Goal: Communication & Community: Answer question/provide support

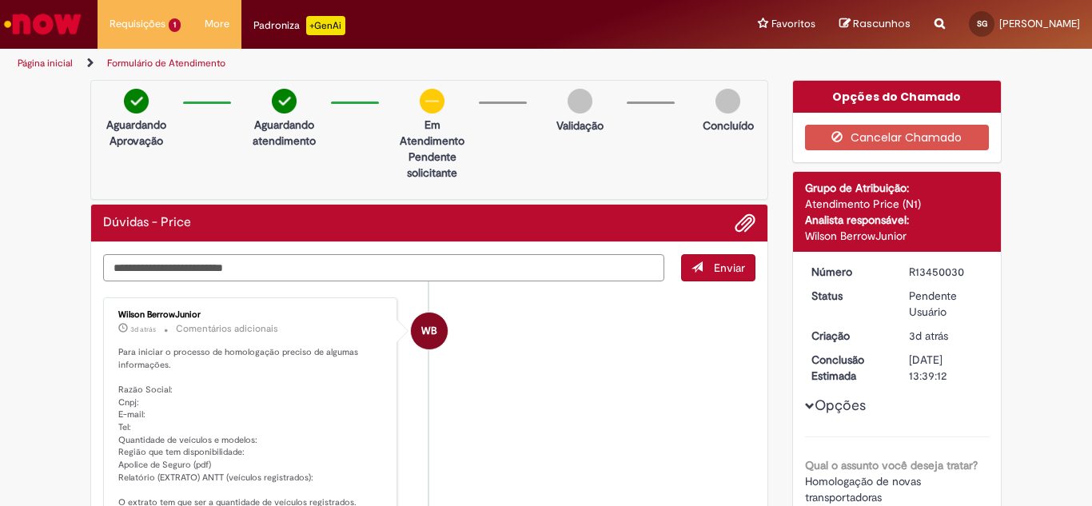
click at [205, 268] on textarea "Digite sua mensagem aqui..." at bounding box center [383, 267] width 561 height 27
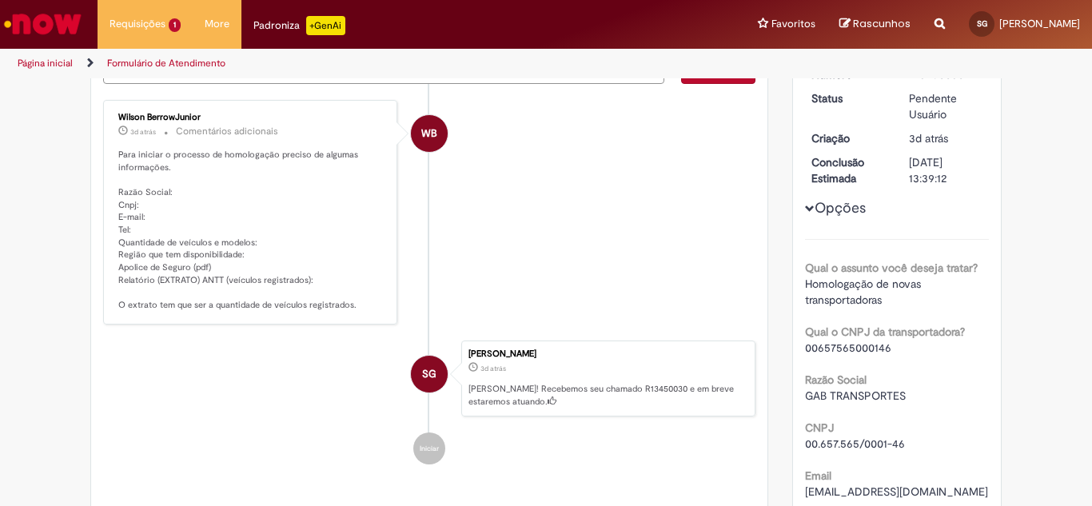
scroll to position [160, 0]
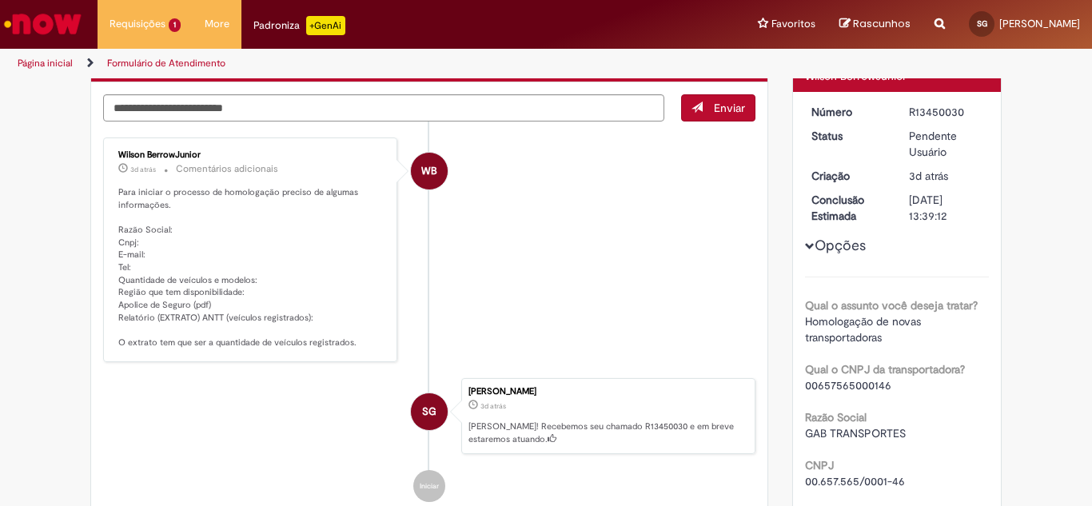
click at [118, 317] on p "Para iniciar o processo de homologação preciso de algumas informações. Razão So…" at bounding box center [251, 267] width 266 height 163
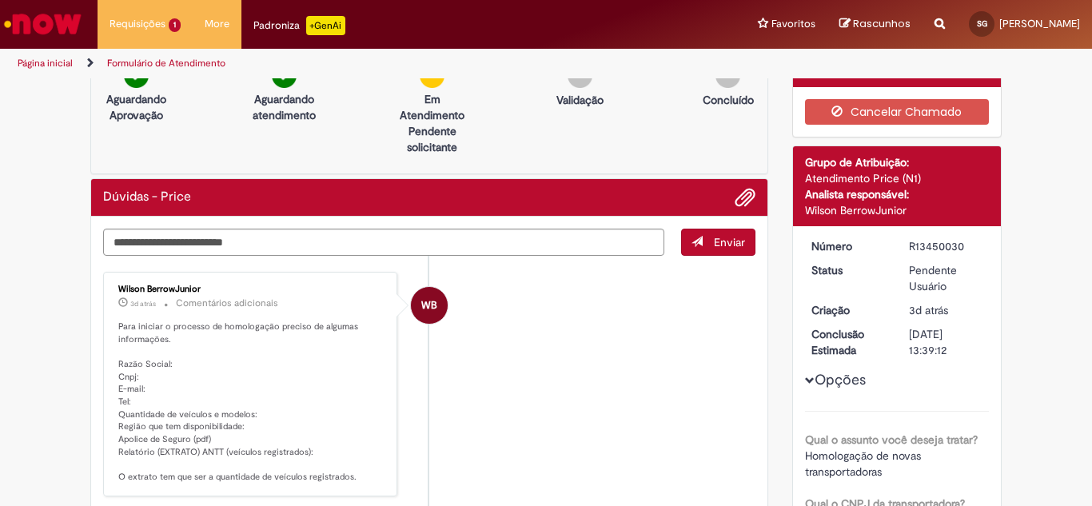
scroll to position [0, 0]
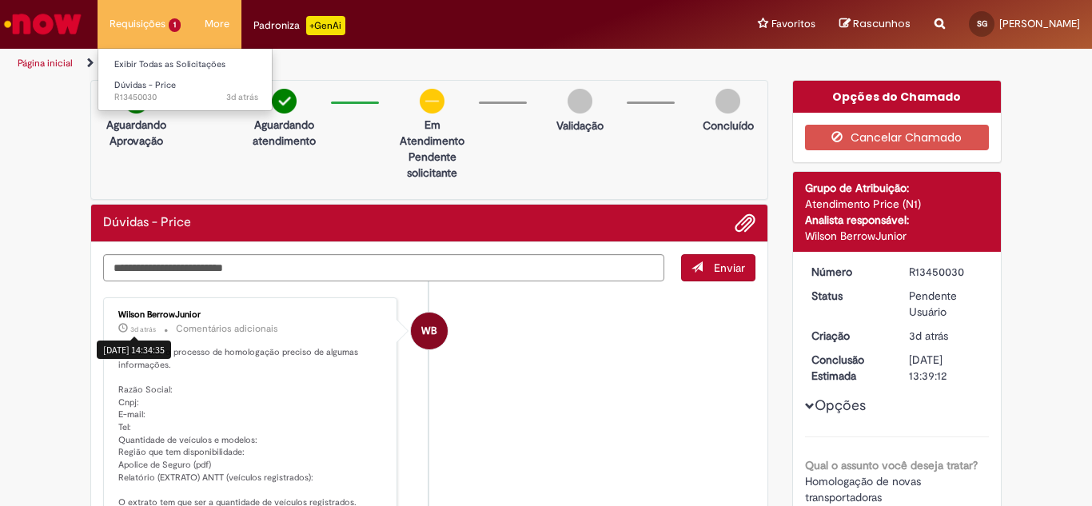
click at [145, 26] on li "Requisições 1 Exibir Todas as Solicitações Dúvidas - Price 3d atrás 3 dias atrá…" at bounding box center [145, 24] width 95 height 48
click at [171, 25] on li "Requisições 1 Exibir Todas as Solicitações Dúvidas - Price 3d atrás 3 dias atrá…" at bounding box center [145, 24] width 95 height 48
click at [171, 18] on li "Requisições 1 Exibir Todas as Solicitações Dúvidas - Price 3d atrás 3 dias atrá…" at bounding box center [145, 24] width 95 height 48
click at [170, 17] on li "Requisições 1 Exibir Todas as Solicitações Dúvidas - Price 3d atrás 3 dias atrá…" at bounding box center [145, 24] width 95 height 48
click at [134, 58] on link "Exibir Todas as Solicitações" at bounding box center [186, 65] width 176 height 18
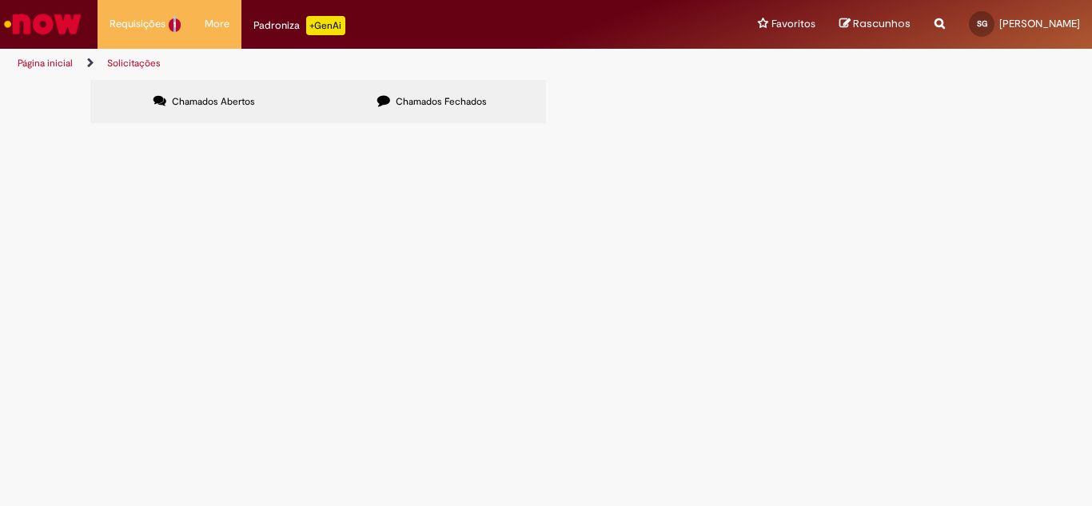
click at [36, 60] on link "Página inicial" at bounding box center [45, 63] width 55 height 13
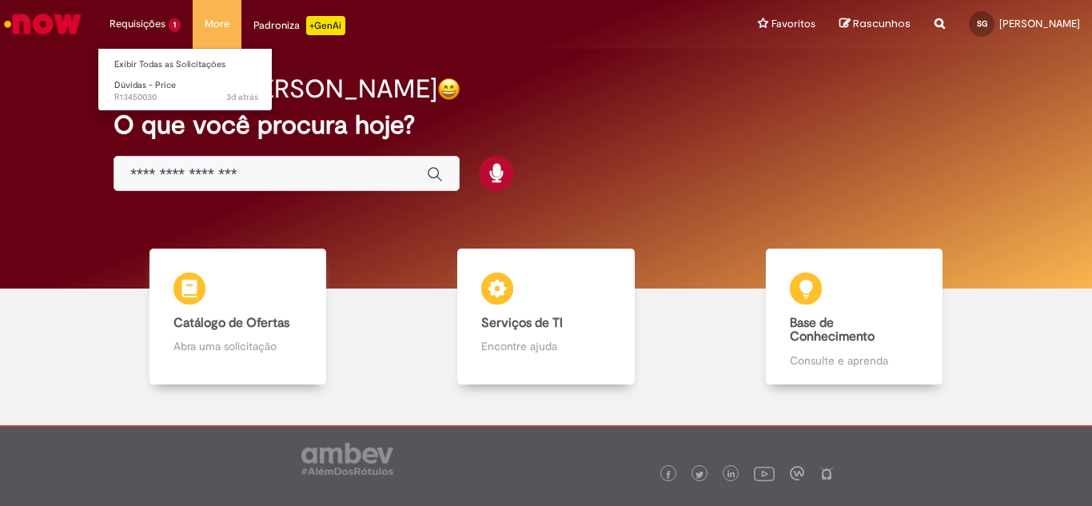
click at [135, 21] on li "Requisições 1 Exibir Todas as Solicitações Dúvidas - Price 3d atrás 3 dias atrá…" at bounding box center [145, 24] width 95 height 48
click at [146, 66] on link "Exibir Todas as Solicitações" at bounding box center [186, 65] width 176 height 18
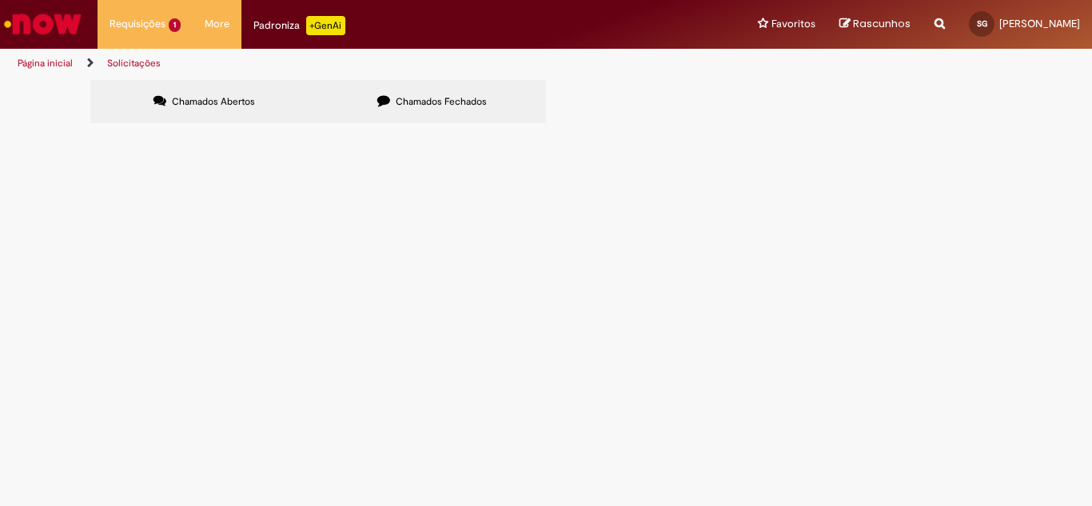
click at [54, 59] on link "Página inicial" at bounding box center [45, 63] width 55 height 13
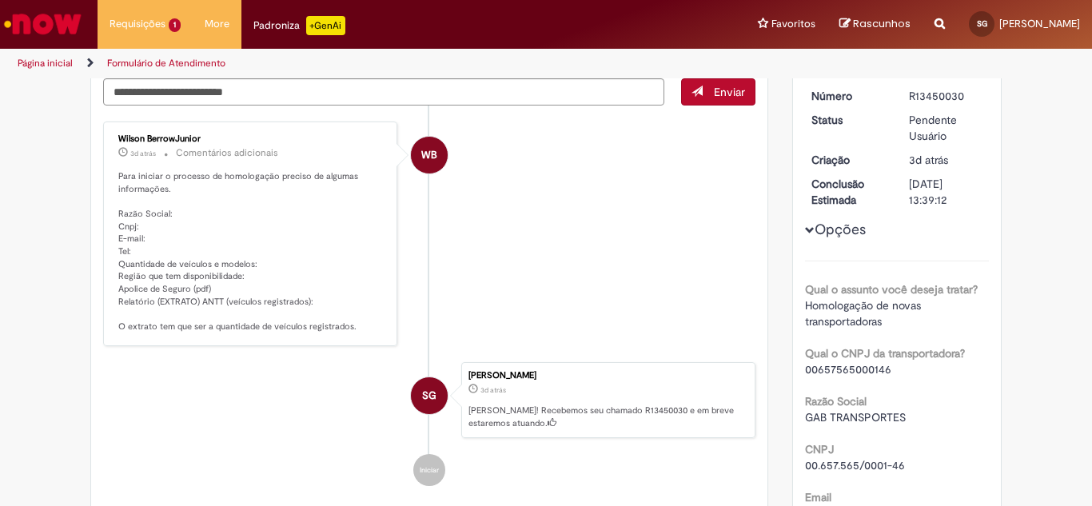
scroll to position [204, 0]
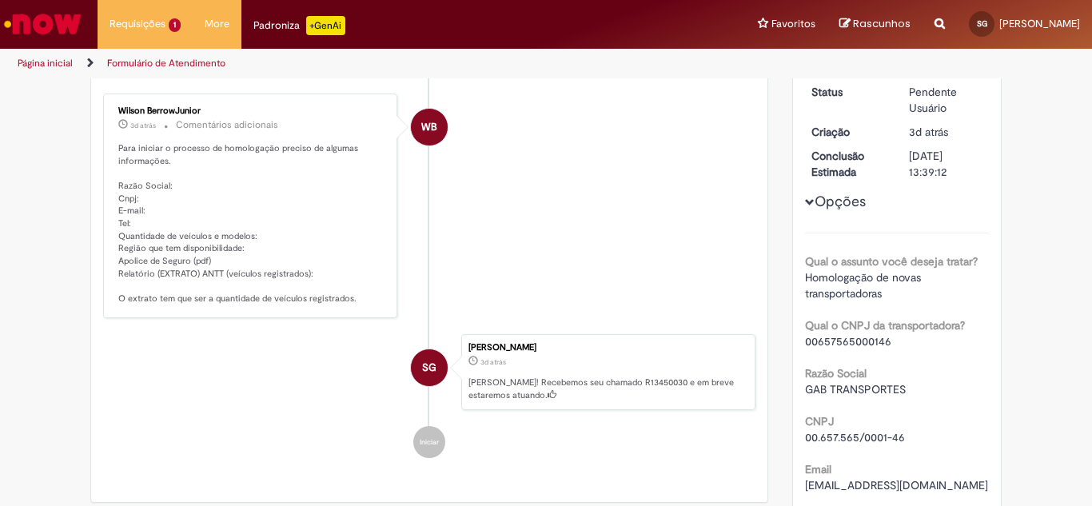
click at [486, 392] on p "[PERSON_NAME]! Recebemos seu chamado R13450030 e em breve estaremos atuando." at bounding box center [607, 388] width 278 height 25
click at [486, 382] on p "[PERSON_NAME]! Recebemos seu chamado R13450030 e em breve estaremos atuando." at bounding box center [607, 388] width 278 height 25
click at [476, 229] on li "WB Wilson BerrowJunior 3d atrás 3 dias atrás Comentários adicionais Para inicia…" at bounding box center [429, 206] width 652 height 225
click at [499, 364] on span "3d atrás" at bounding box center [493, 362] width 26 height 10
click at [592, 384] on p "[PERSON_NAME]! Recebemos seu chamado R13450030 e em breve estaremos atuando." at bounding box center [607, 388] width 278 height 25
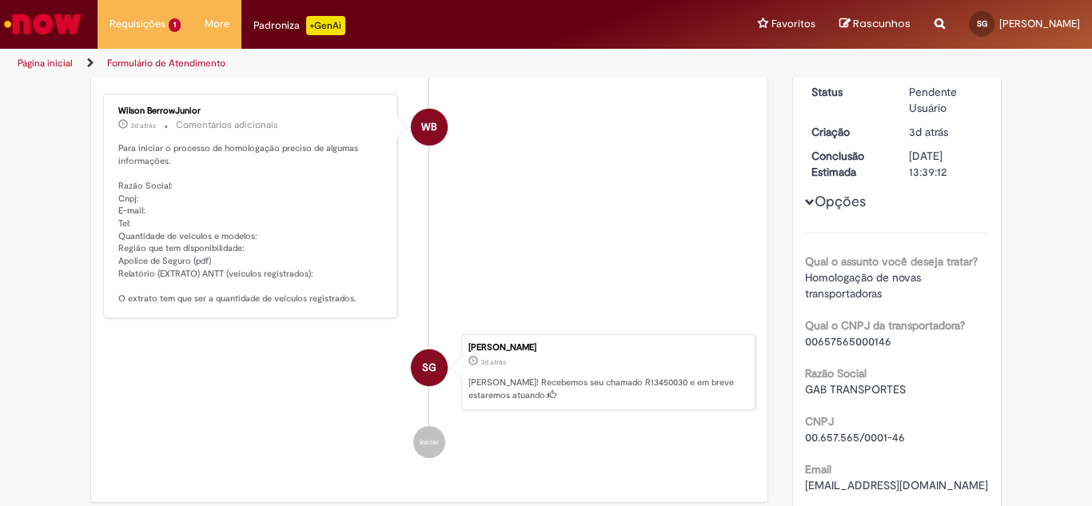
drag, startPoint x: 585, startPoint y: 384, endPoint x: 564, endPoint y: 406, distance: 30.5
click at [583, 388] on p "[PERSON_NAME]! Recebemos seu chamado R13450030 e em breve estaremos atuando." at bounding box center [607, 388] width 278 height 25
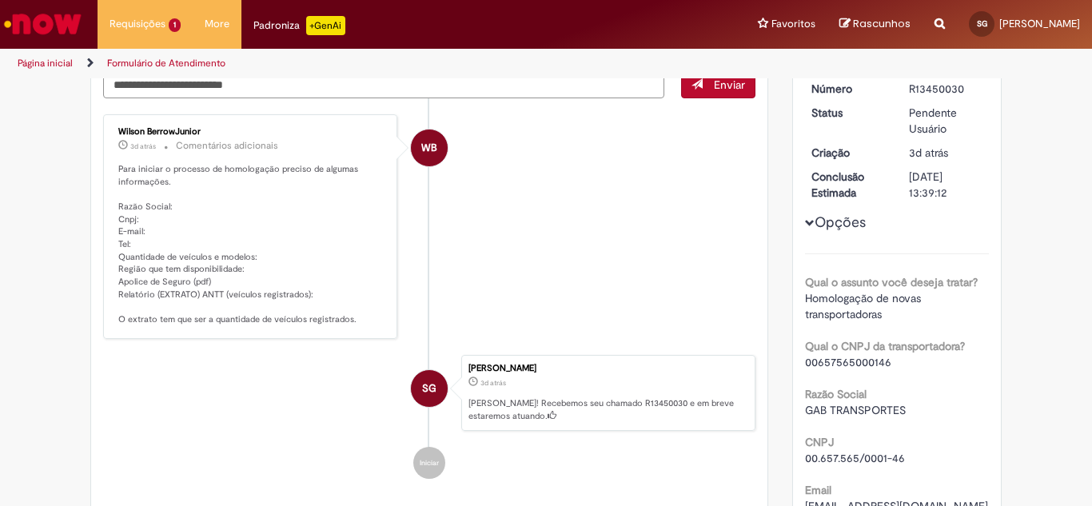
scroll to position [80, 0]
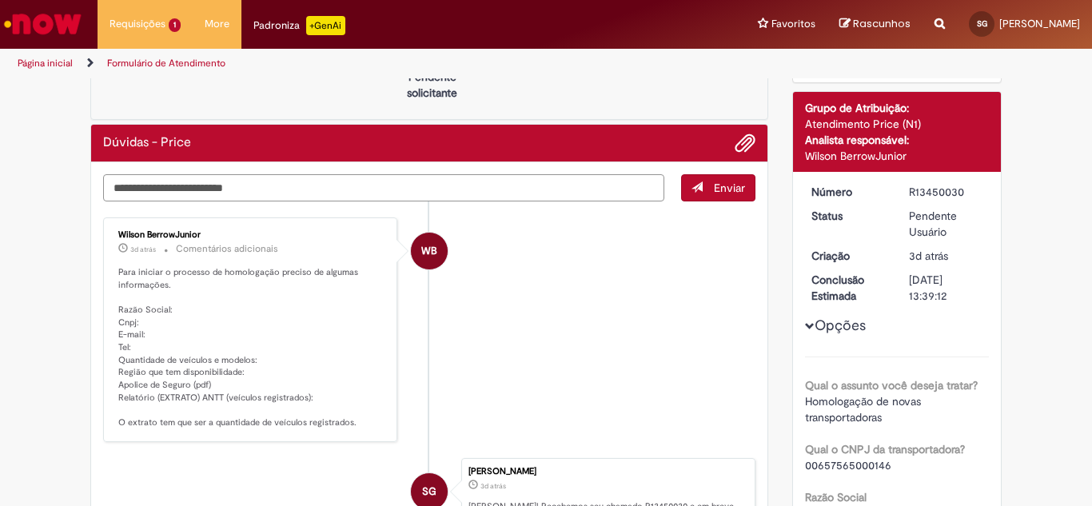
click at [304, 187] on textarea "Digite sua mensagem aqui..." at bounding box center [383, 187] width 561 height 27
click at [736, 139] on span "Adicionar anexos" at bounding box center [744, 143] width 19 height 19
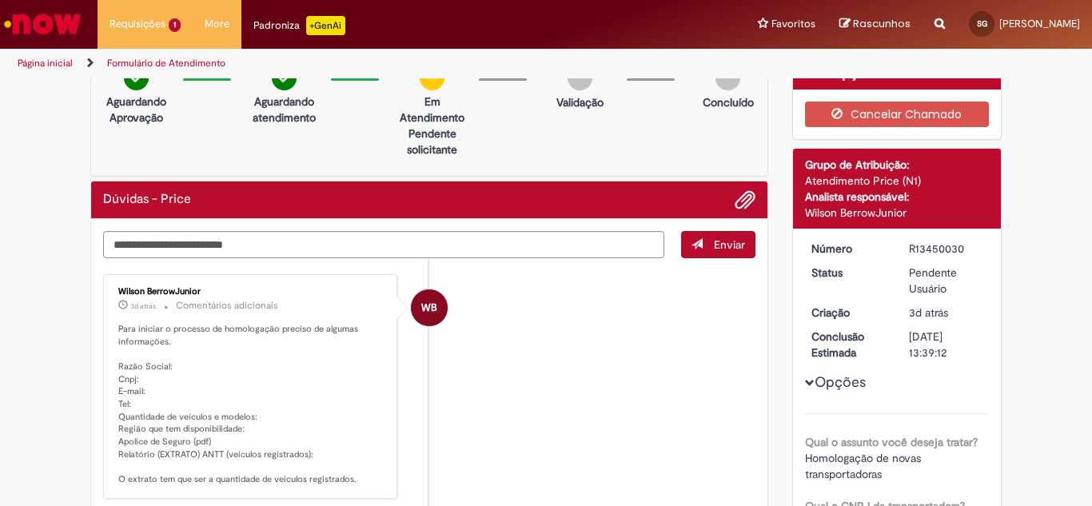
scroll to position [0, 0]
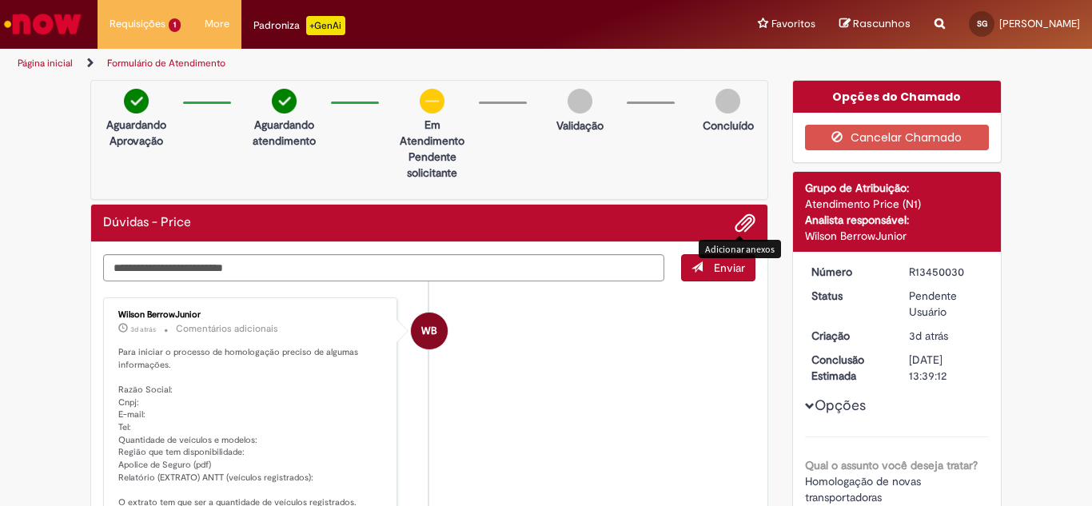
click at [41, 58] on link "Página inicial" at bounding box center [45, 63] width 55 height 13
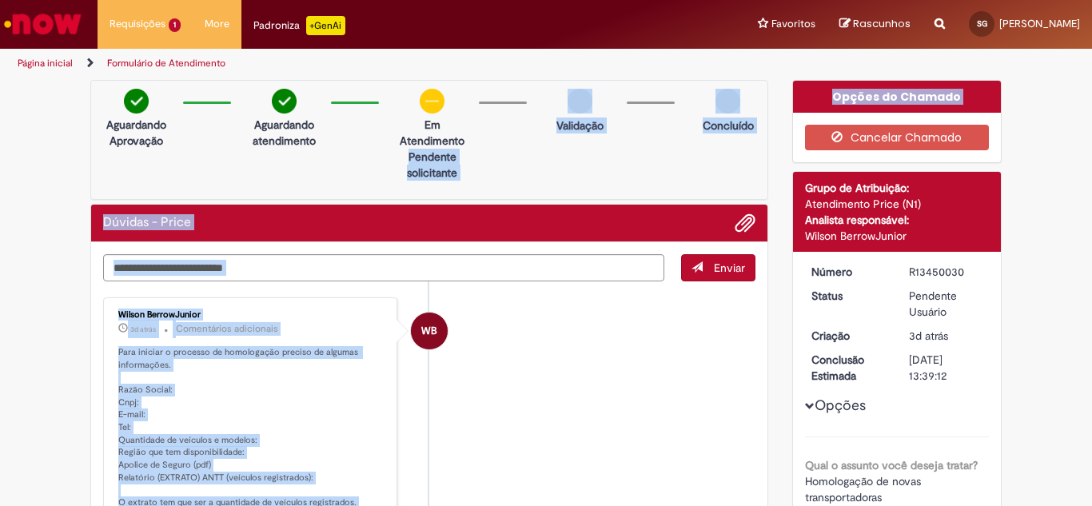
drag, startPoint x: 778, startPoint y: 195, endPoint x: 1061, endPoint y: 169, distance: 284.1
click at [334, 225] on div "Dúvidas - Price" at bounding box center [429, 223] width 652 height 21
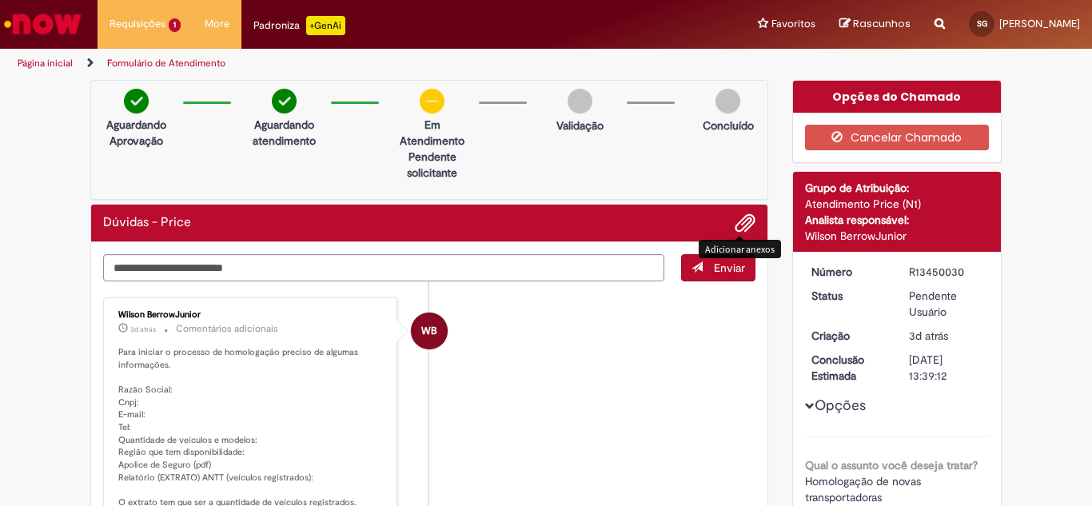
click at [735, 223] on span "Adicionar anexos" at bounding box center [744, 223] width 19 height 19
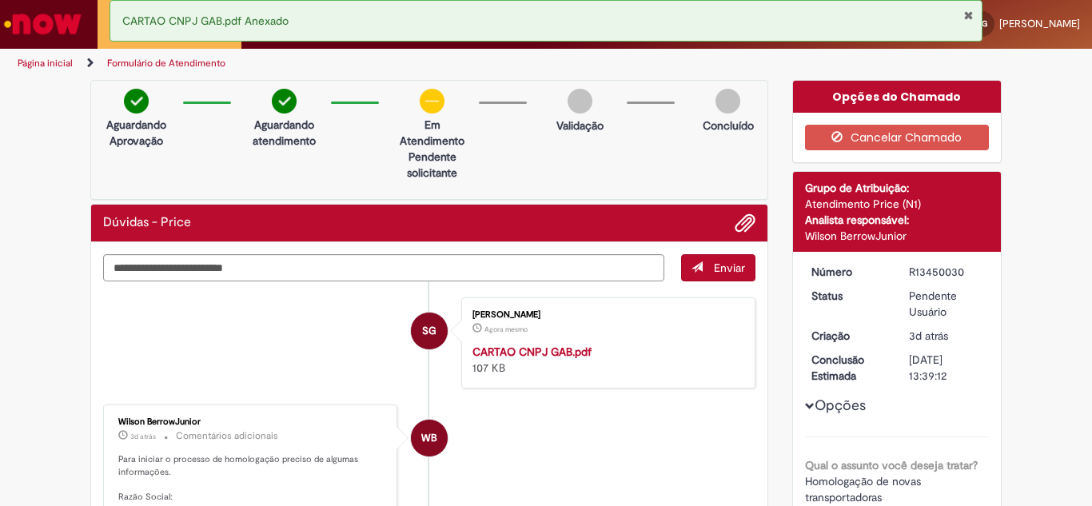
click at [683, 225] on div "Dúvidas - Price" at bounding box center [429, 223] width 652 height 21
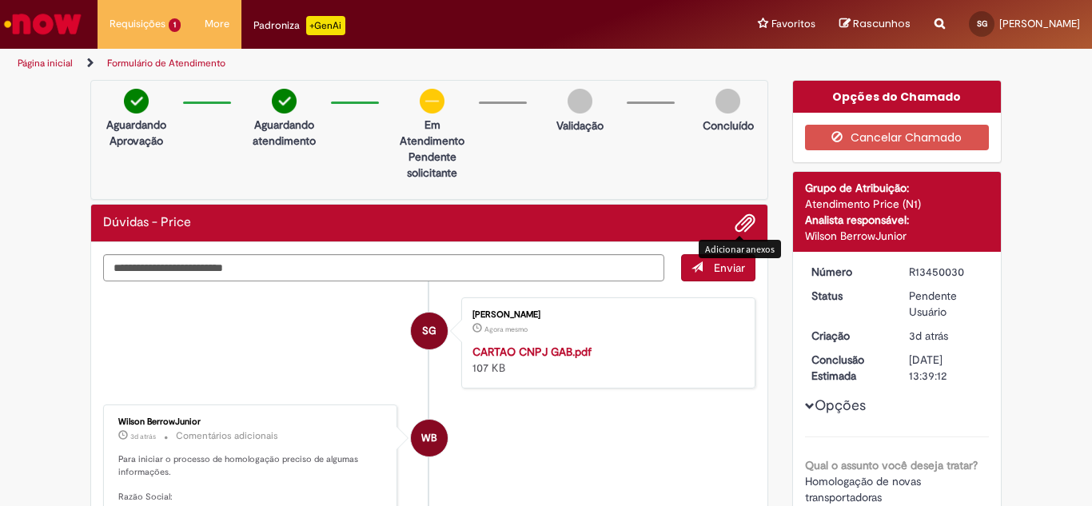
click at [738, 228] on span "Adicionar anexos" at bounding box center [744, 223] width 19 height 19
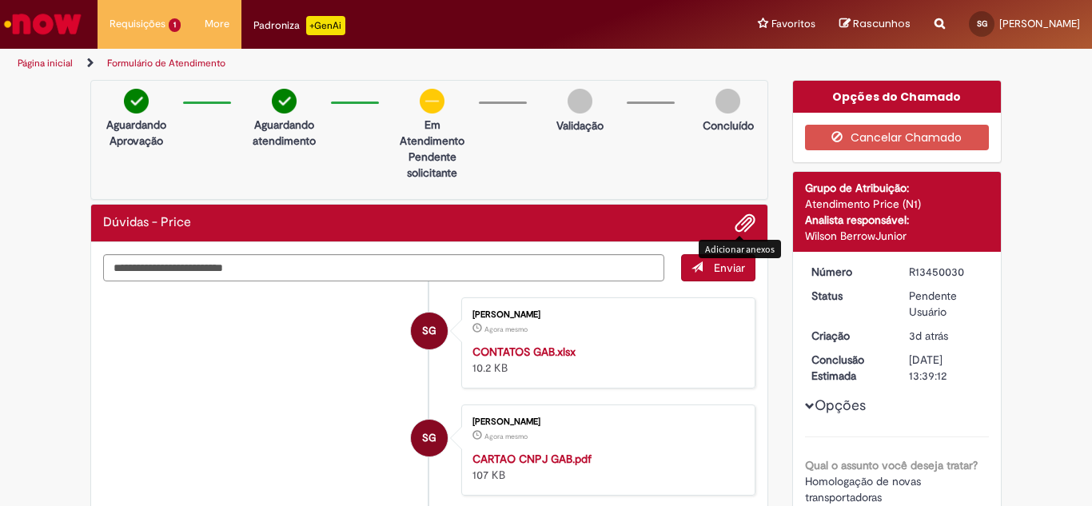
click at [735, 215] on span "Adicionar anexos" at bounding box center [744, 223] width 19 height 19
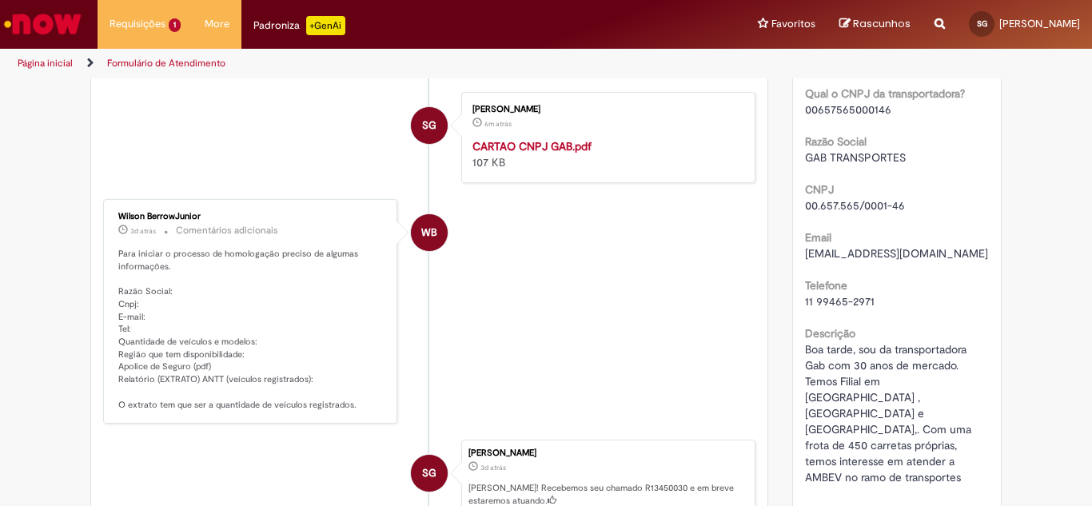
scroll to position [480, 0]
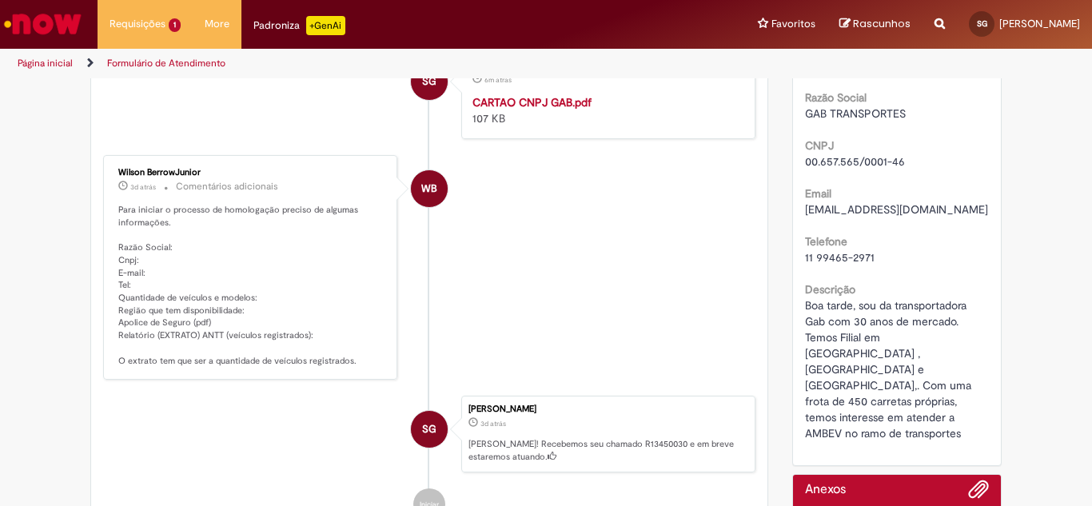
click at [118, 282] on p "Para iniciar o processo de homologação preciso de algumas informações. Razão So…" at bounding box center [251, 285] width 266 height 163
drag, startPoint x: 117, startPoint y: 277, endPoint x: 256, endPoint y: 274, distance: 139.1
click at [256, 274] on p "Para iniciar o processo de homologação preciso de algumas informações. Razão So…" at bounding box center [251, 285] width 266 height 163
click at [250, 277] on p "Para iniciar o processo de homologação preciso de algumas informações. Razão So…" at bounding box center [251, 285] width 266 height 163
click at [257, 281] on p "Para iniciar o processo de homologação preciso de algumas informações. Razão So…" at bounding box center [251, 285] width 266 height 163
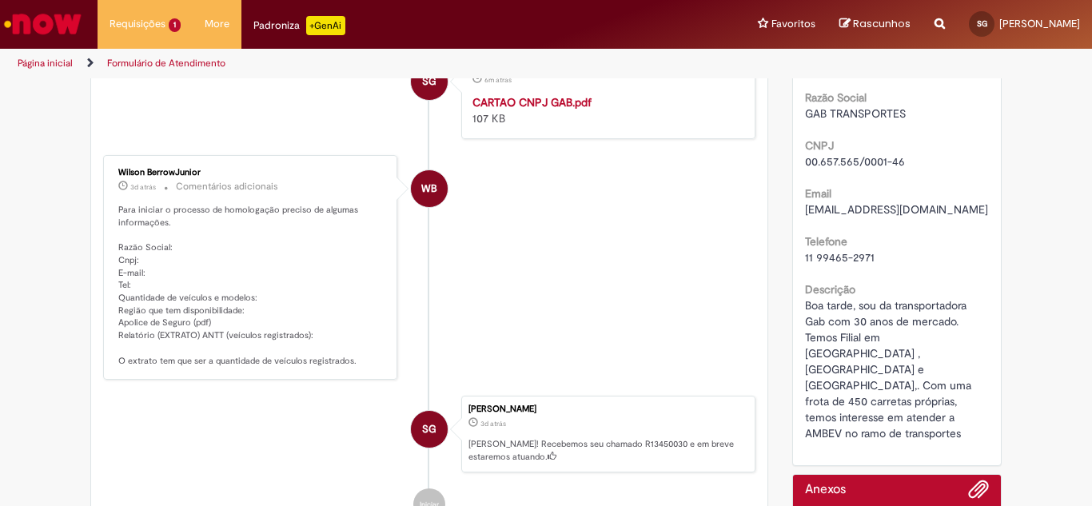
click at [237, 282] on p "Para iniciar o processo de homologação preciso de algumas informações. Razão So…" at bounding box center [251, 285] width 266 height 163
drag, startPoint x: 253, startPoint y: 282, endPoint x: 112, endPoint y: 283, distance: 140.7
click at [118, 283] on p "Para iniciar o processo de homologação preciso de algumas informações. Razão So…" at bounding box center [251, 285] width 266 height 163
copy p "Quantidade de veículos e modelos:"
drag, startPoint x: 111, startPoint y: 320, endPoint x: 301, endPoint y: 316, distance: 189.5
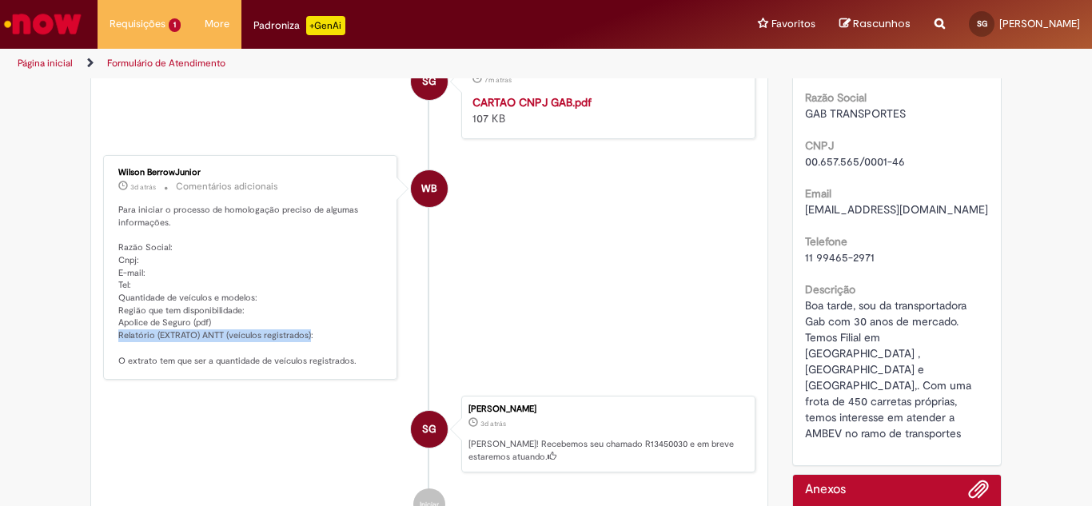
click at [301, 316] on div "Wilson BerrowJunior 3d atrás 3 dias atrás Comentários adicionais Para iniciar o…" at bounding box center [250, 267] width 285 height 215
copy p "Relatório (EXTRATO) ANTT (veículos registrados)"
click at [340, 297] on p "Para iniciar o processo de homologação preciso de algumas informações. Razão So…" at bounding box center [251, 285] width 266 height 163
drag, startPoint x: 111, startPoint y: 320, endPoint x: 361, endPoint y: 358, distance: 253.1
click at [361, 358] on div "Wilson BerrowJunior 3d atrás 3 dias atrás Comentários adicionais Para iniciar o…" at bounding box center [250, 267] width 285 height 215
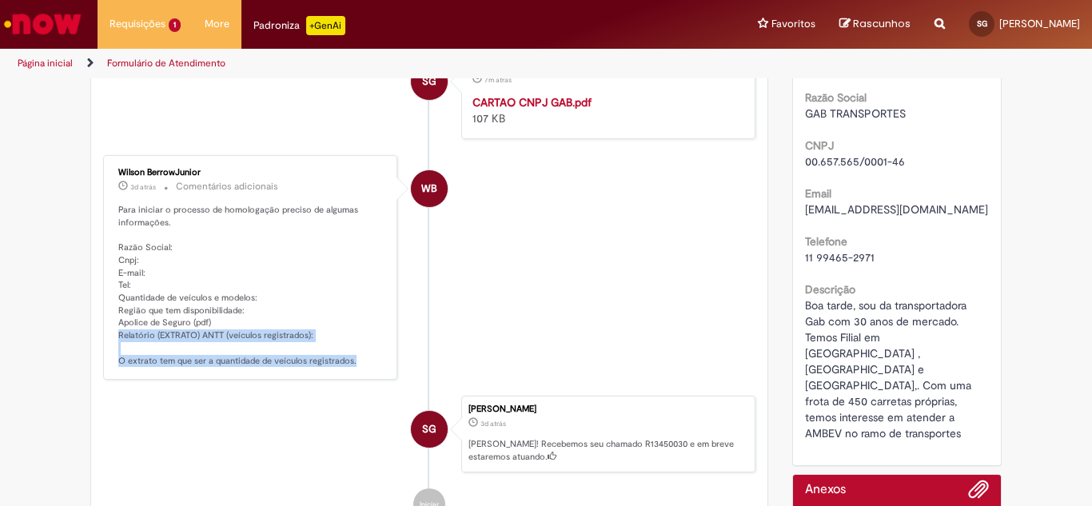
copy p "Relatório (EXTRATO) ANTT (veículos registrados): O extrato tem que ser a quanti…"
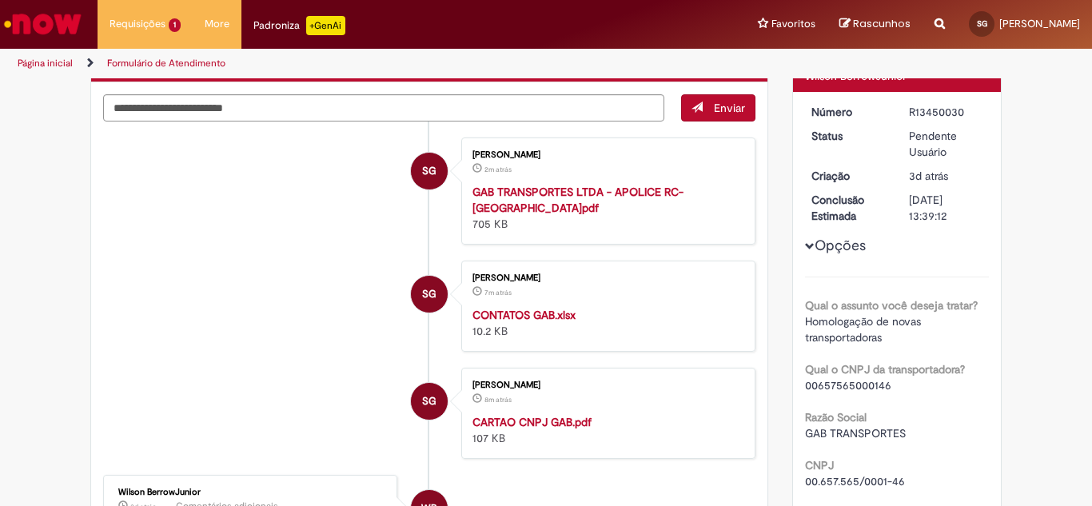
scroll to position [80, 0]
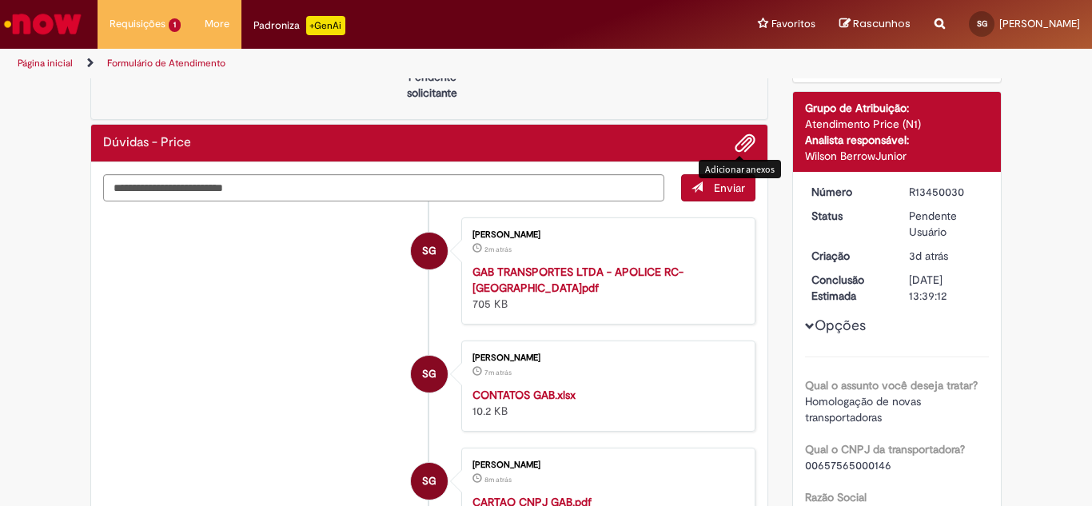
click at [743, 134] on span "Adicionar anexos" at bounding box center [744, 143] width 19 height 19
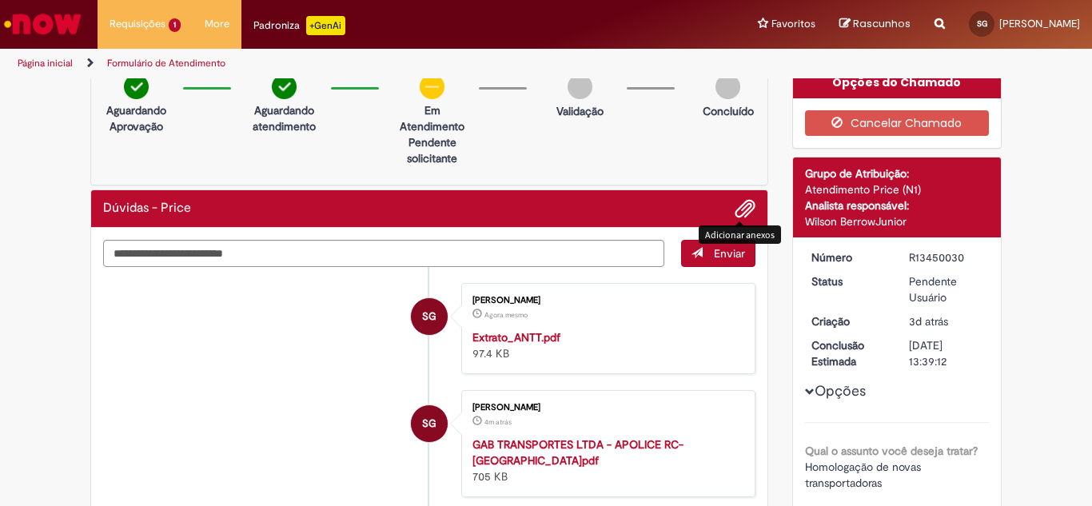
scroll to position [0, 0]
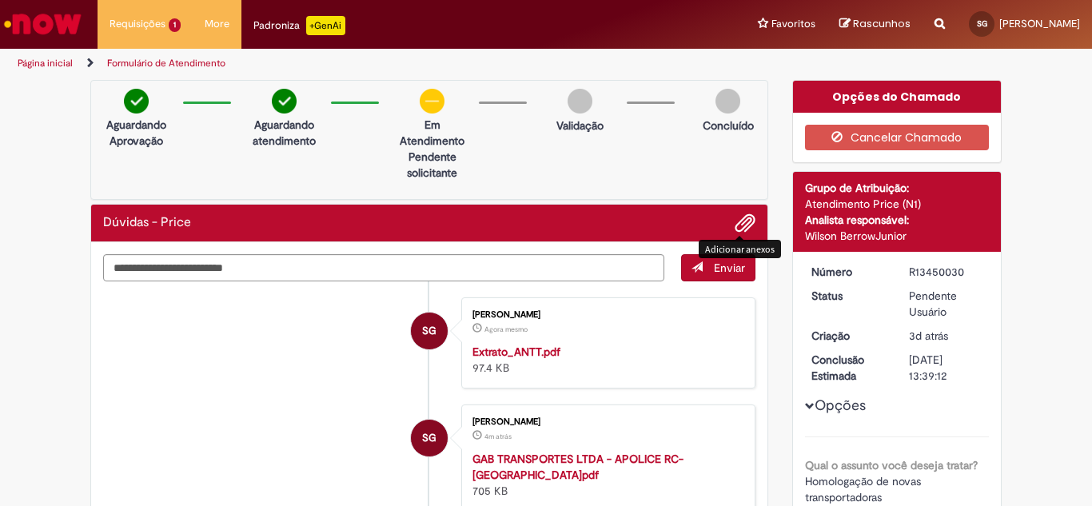
click at [736, 225] on span "Adicionar anexos" at bounding box center [744, 223] width 19 height 19
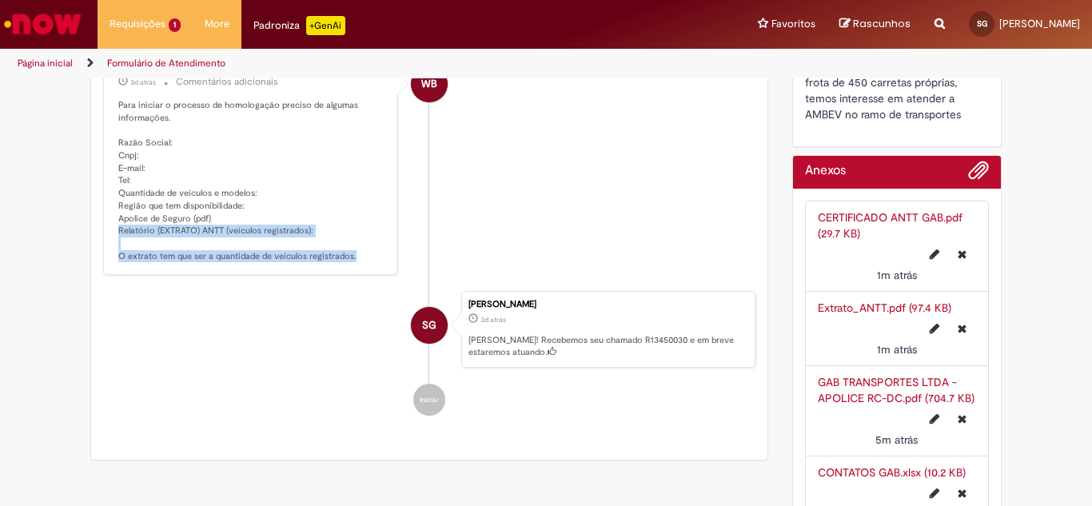
scroll to position [799, 0]
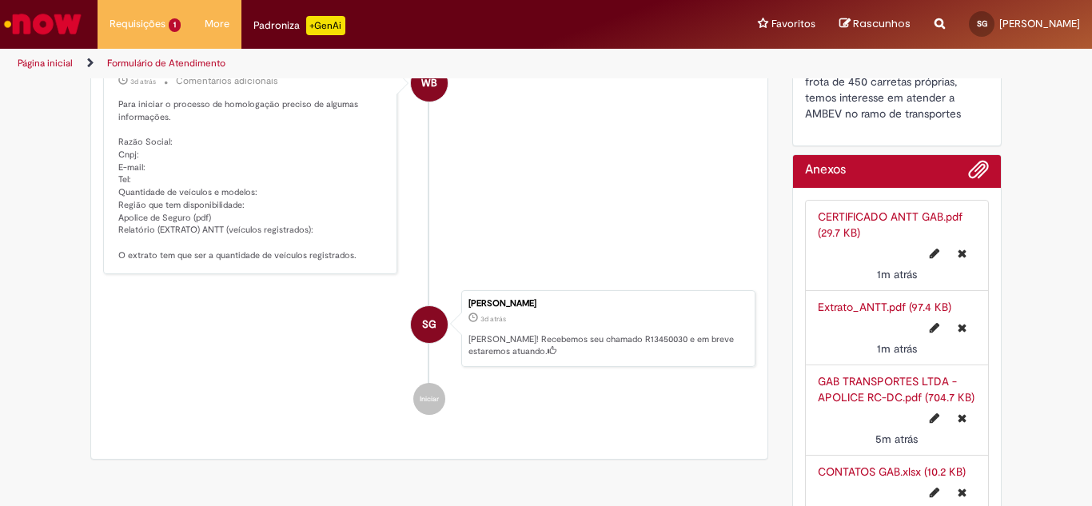
click at [499, 333] on p "[PERSON_NAME]! Recebemos seu chamado R13450030 e em breve estaremos atuando." at bounding box center [607, 345] width 278 height 25
click at [510, 336] on p "[PERSON_NAME]! Recebemos seu chamado R13450030 e em breve estaremos atuando." at bounding box center [607, 345] width 278 height 25
click at [544, 333] on p "[PERSON_NAME]! Recebemos seu chamado R13450030 e em breve estaremos atuando." at bounding box center [607, 345] width 278 height 25
click at [488, 227] on li "WB Wilson BerrowJunior 3d atrás 3 dias atrás Comentários adicionais Para inicia…" at bounding box center [429, 162] width 652 height 225
click at [547, 346] on icon "Sheila gomes" at bounding box center [551, 350] width 9 height 9
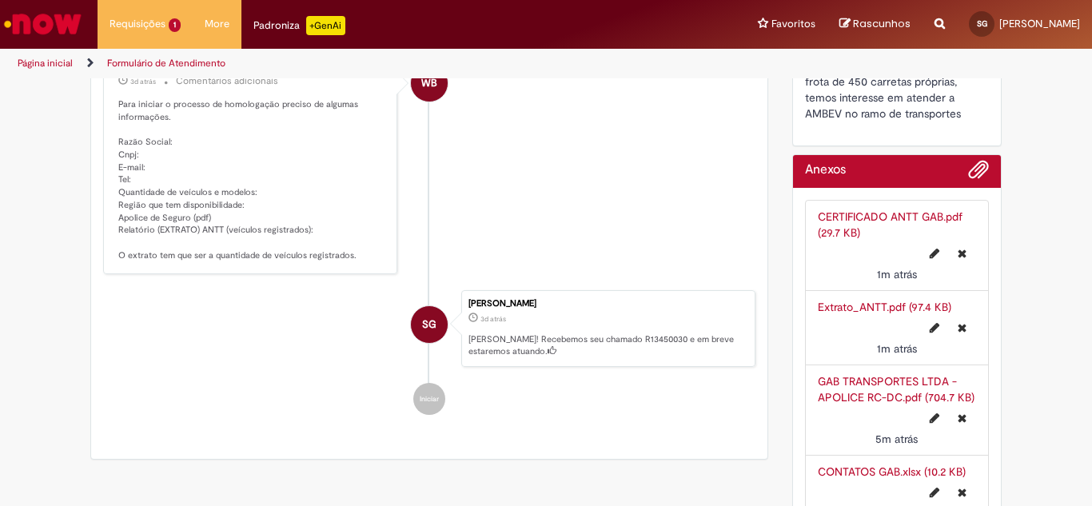
click at [535, 309] on p "3d atrás 3 dias atrás" at bounding box center [607, 317] width 278 height 16
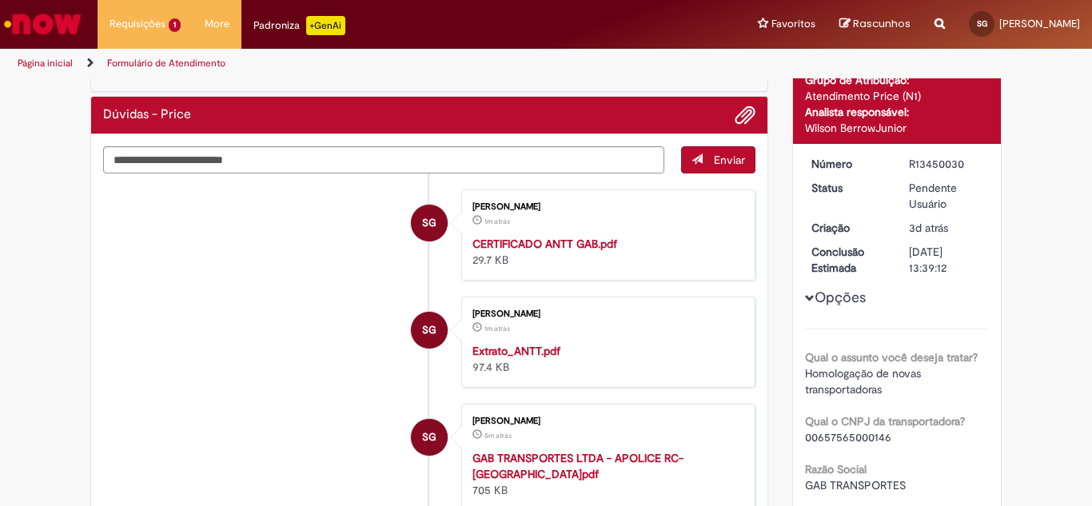
scroll to position [80, 0]
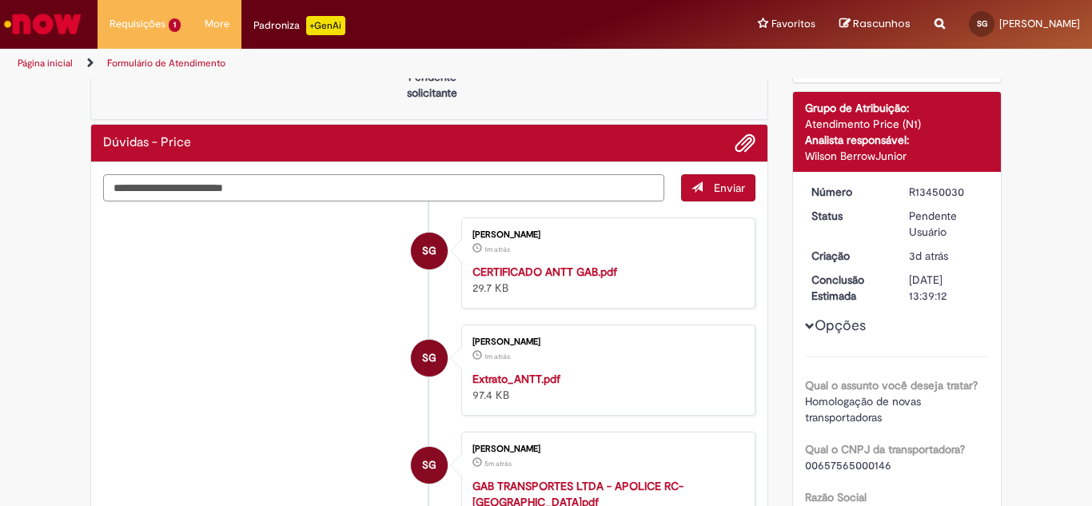
click at [247, 193] on textarea "Digite sua mensagem aqui..." at bounding box center [383, 187] width 561 height 27
click at [232, 183] on textarea "Digite sua mensagem aqui..." at bounding box center [383, 187] width 561 height 27
click at [330, 190] on textarea "**********" at bounding box center [383, 187] width 561 height 27
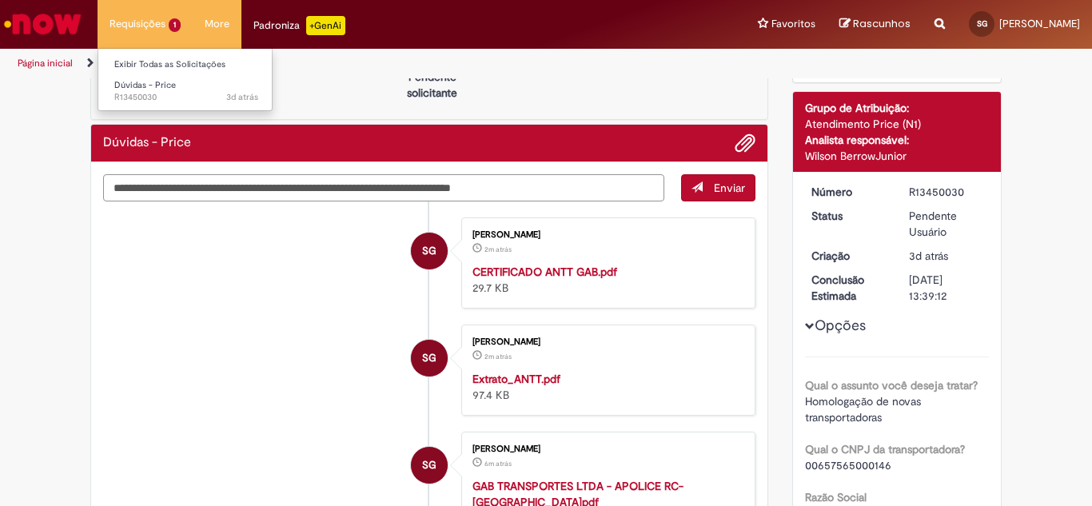
type textarea "**********"
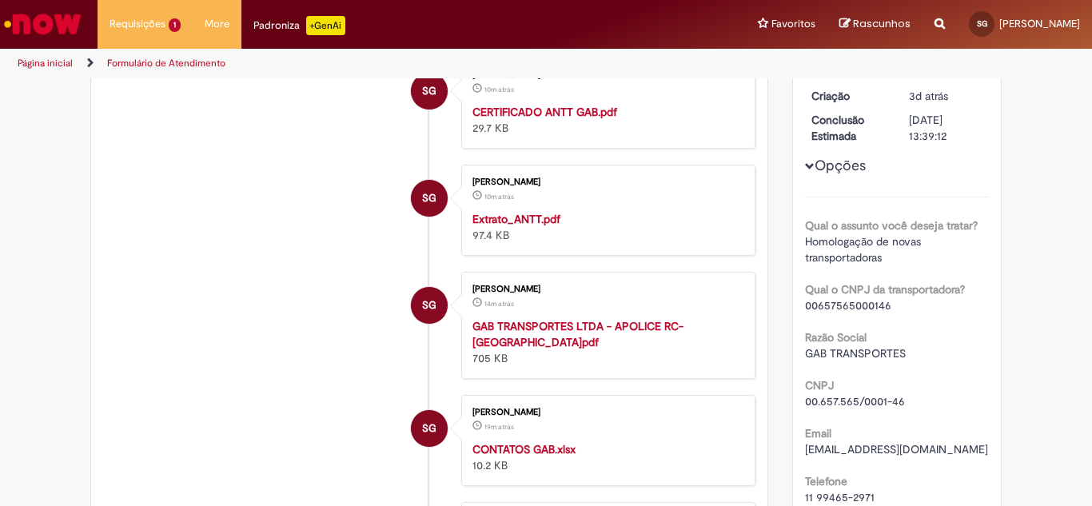
scroll to position [0, 0]
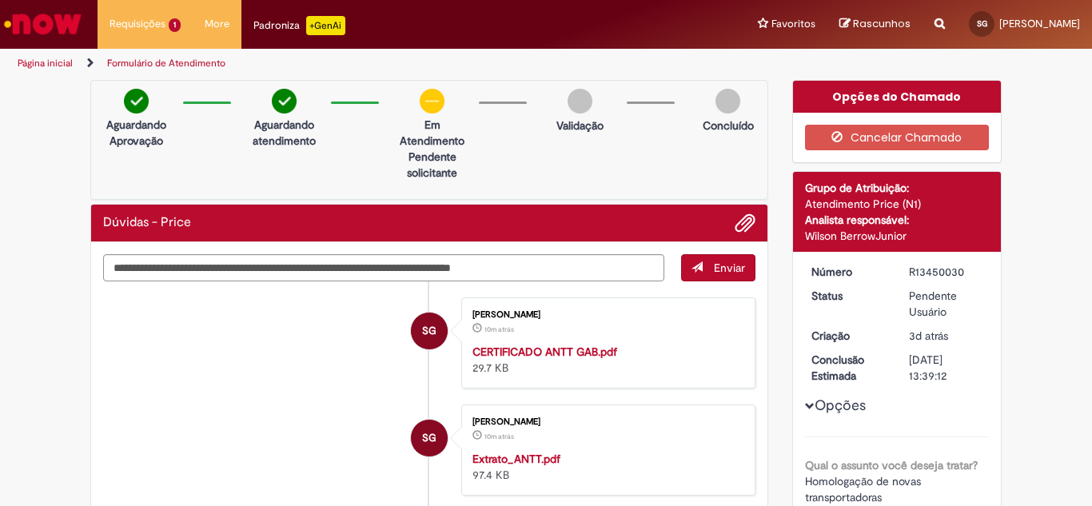
click at [714, 270] on span "Enviar" at bounding box center [729, 268] width 31 height 14
click at [567, 269] on textarea "**********" at bounding box center [383, 267] width 561 height 27
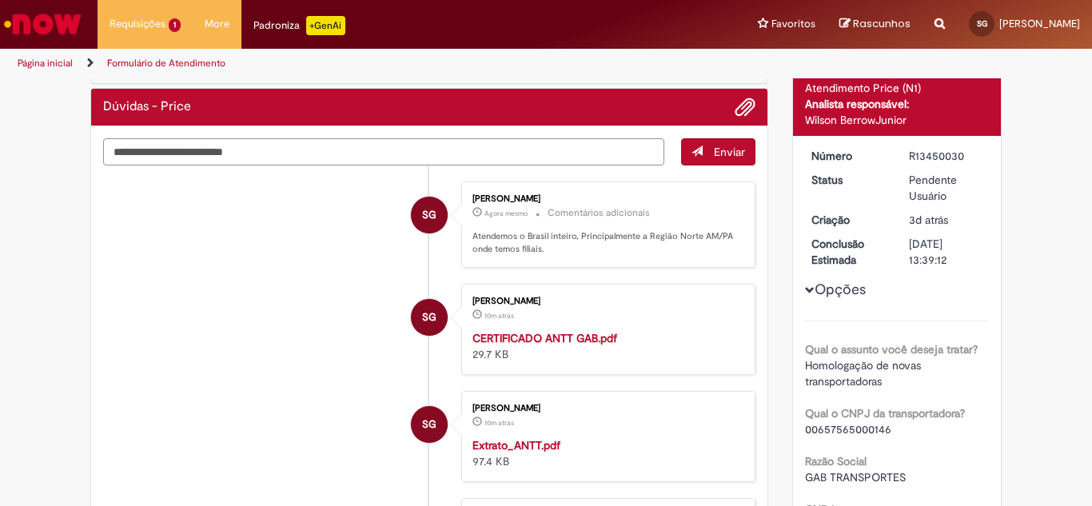
scroll to position [80, 0]
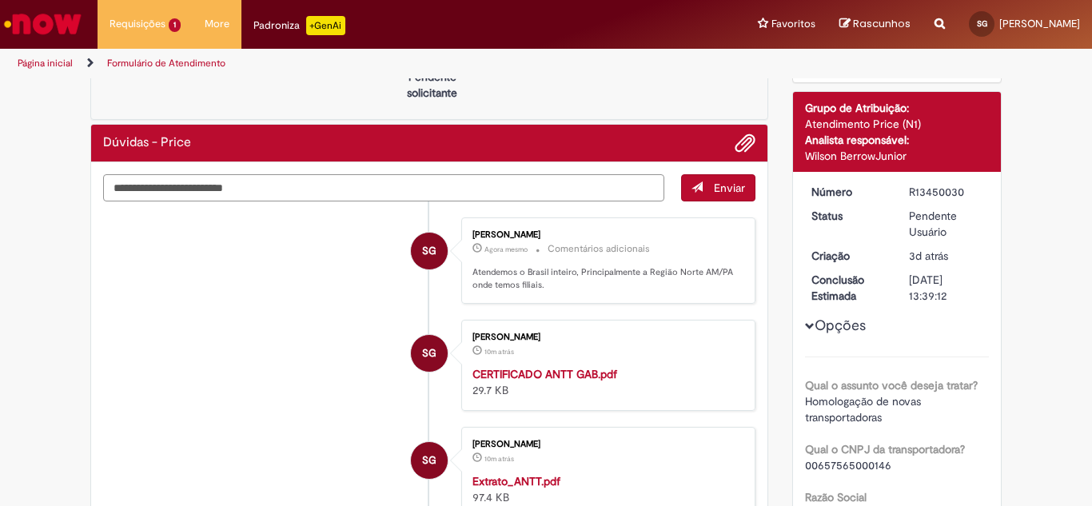
click at [183, 194] on textarea "Digite sua mensagem aqui..." at bounding box center [383, 187] width 561 height 27
click at [394, 189] on textarea "**********" at bounding box center [383, 187] width 561 height 27
click at [351, 188] on textarea "**********" at bounding box center [383, 187] width 561 height 27
click at [112, 188] on textarea "**********" at bounding box center [383, 187] width 561 height 27
click at [472, 191] on textarea "**********" at bounding box center [383, 187] width 561 height 27
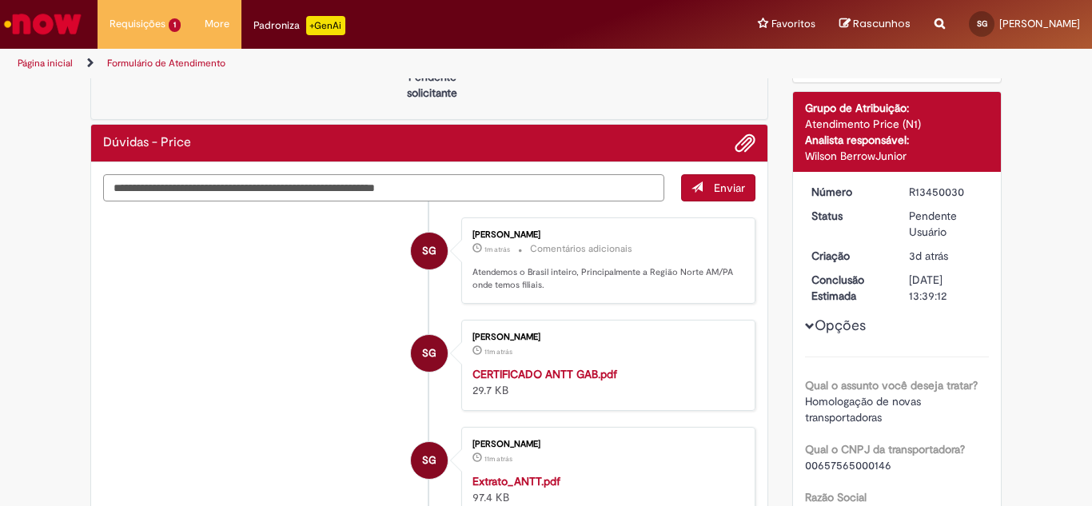
click at [436, 189] on textarea "**********" at bounding box center [383, 187] width 561 height 27
click at [390, 187] on textarea "**********" at bounding box center [383, 187] width 561 height 27
click at [463, 189] on textarea "**********" at bounding box center [383, 187] width 561 height 27
type textarea "**********"
click at [707, 179] on button "Enviar" at bounding box center [718, 187] width 74 height 27
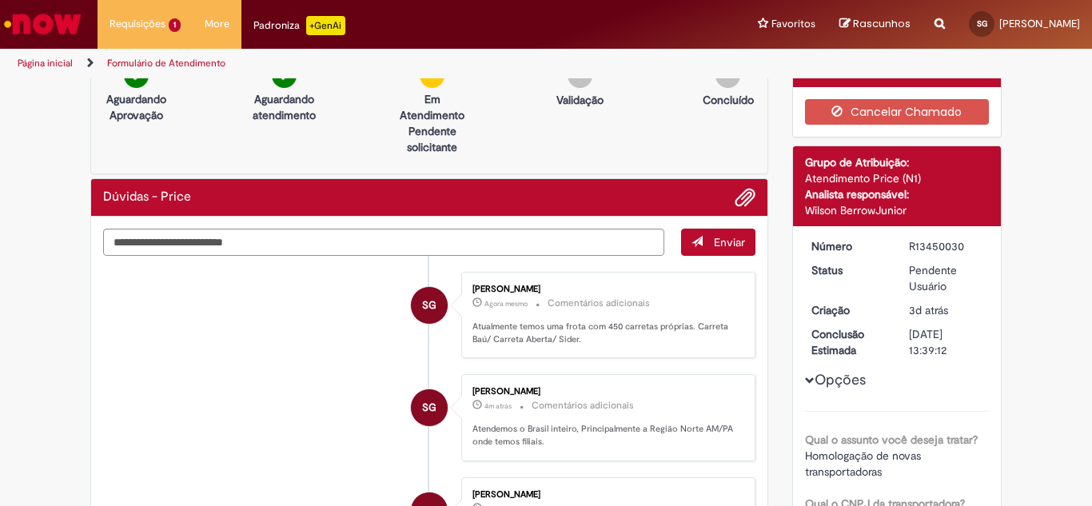
scroll to position [0, 0]
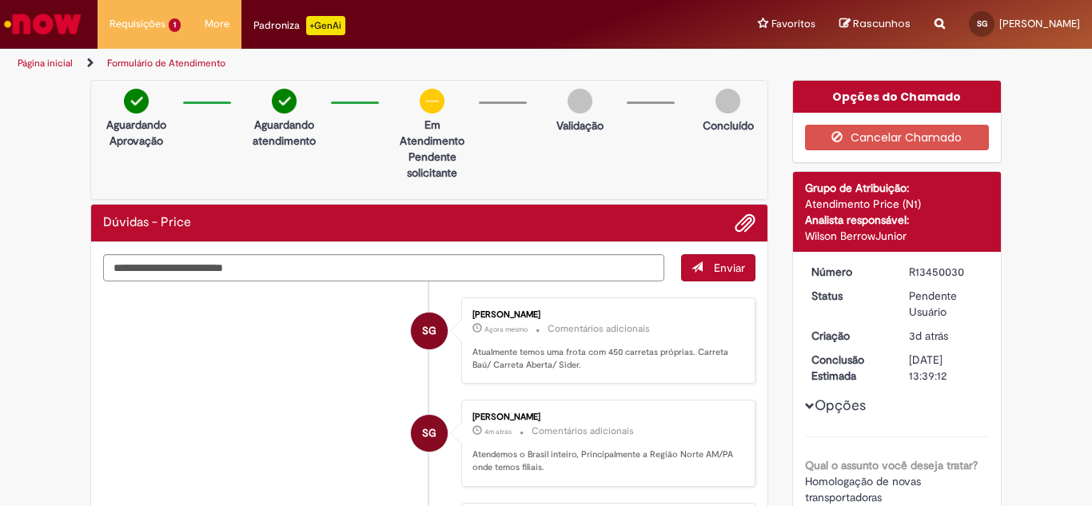
click at [704, 261] on button "Enviar" at bounding box center [718, 267] width 74 height 27
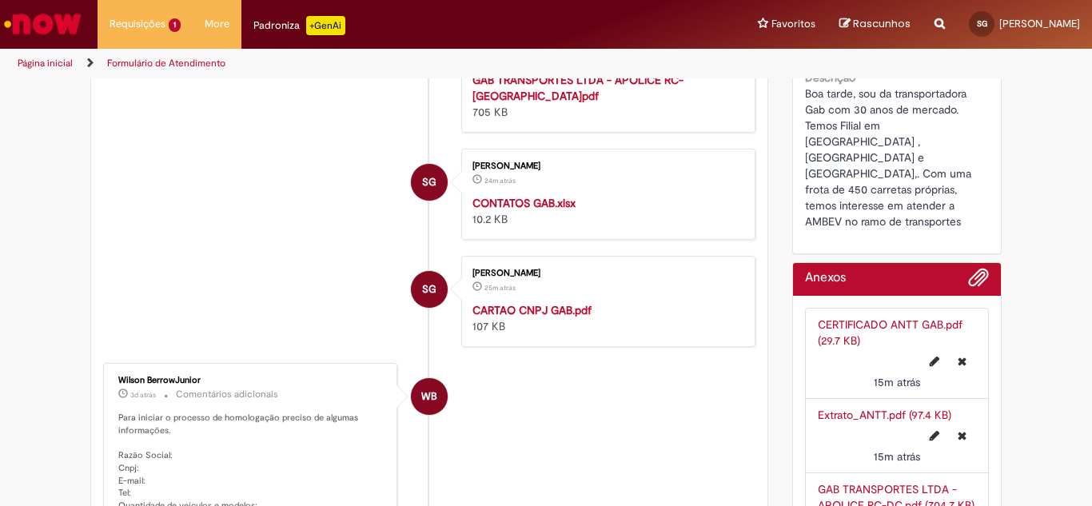
scroll to position [719, 0]
